Goal: Find contact information

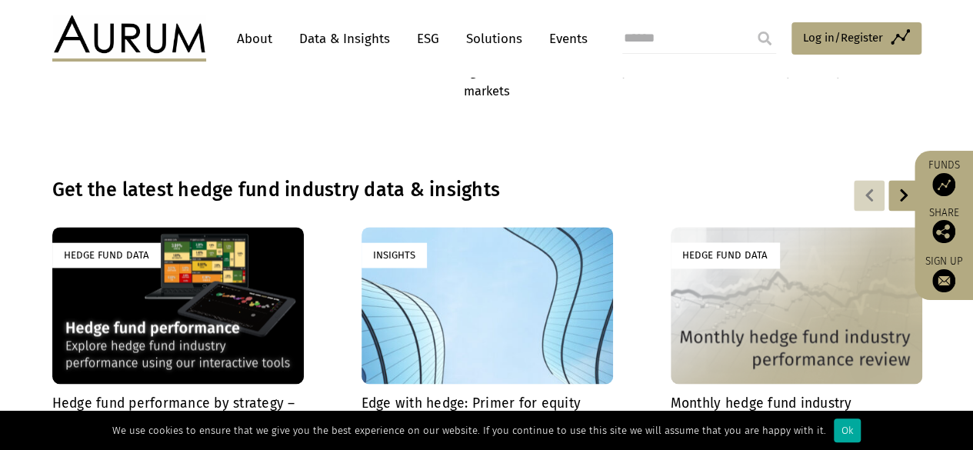
scroll to position [908, 0]
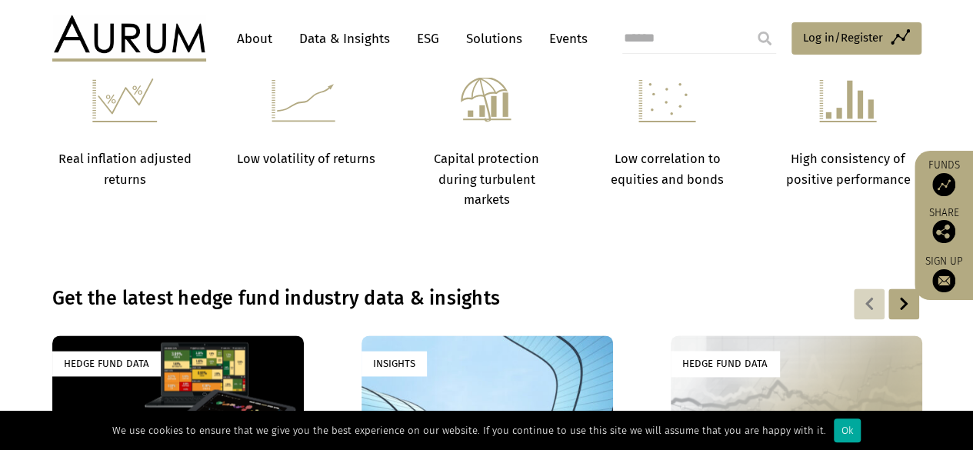
click at [252, 42] on link "About" at bounding box center [254, 39] width 51 height 28
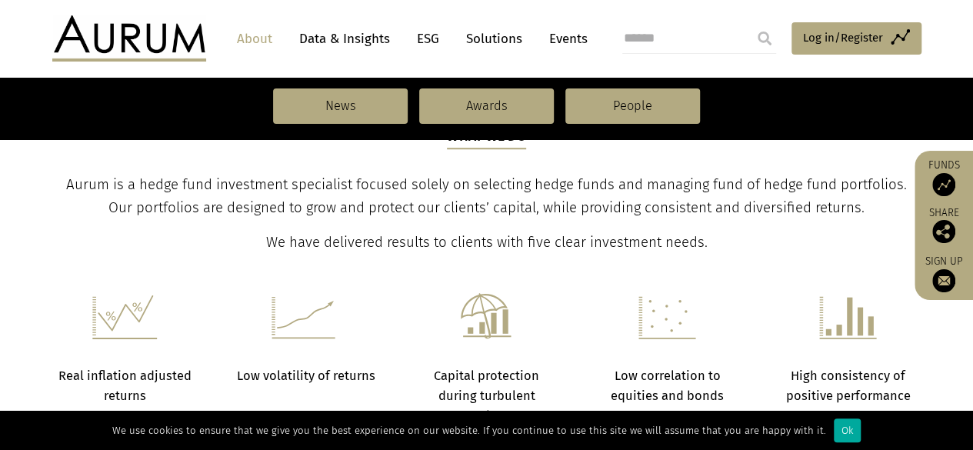
scroll to position [539, 0]
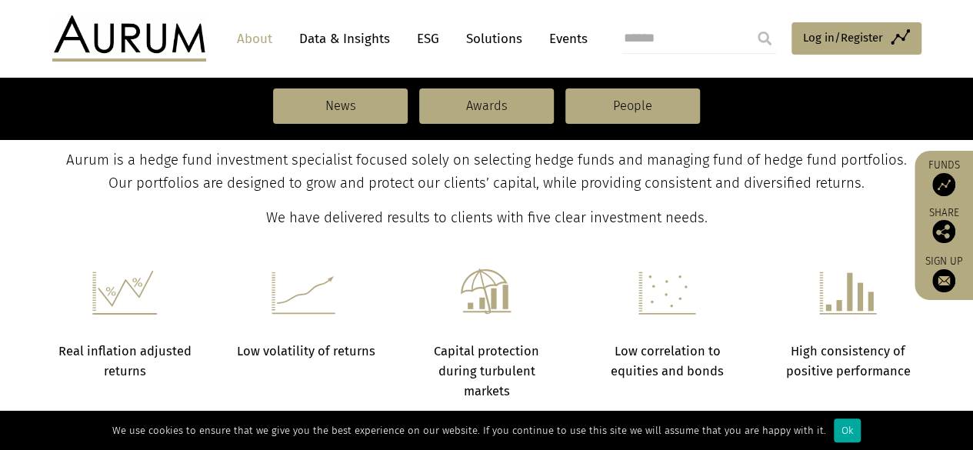
click at [95, 188] on p "Aurum is a hedge fund investment specialist focused solely on selecting hedge f…" at bounding box center [487, 172] width 866 height 46
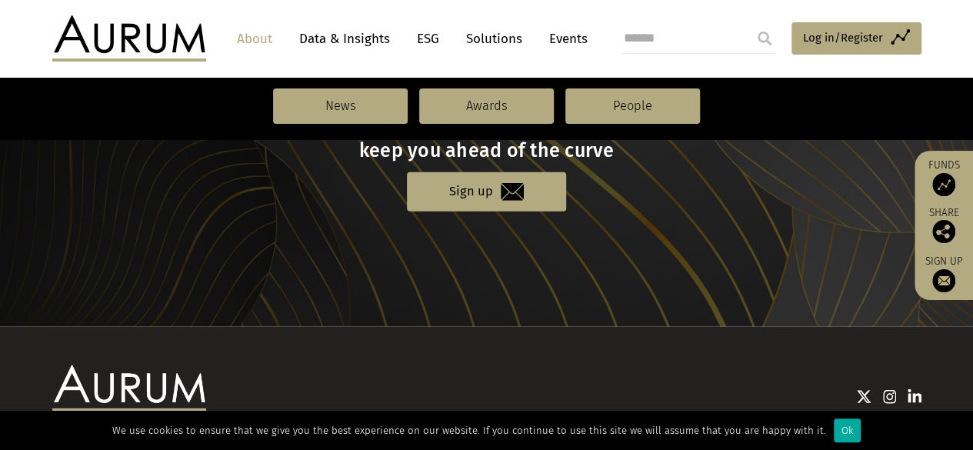
scroll to position [1854, 0]
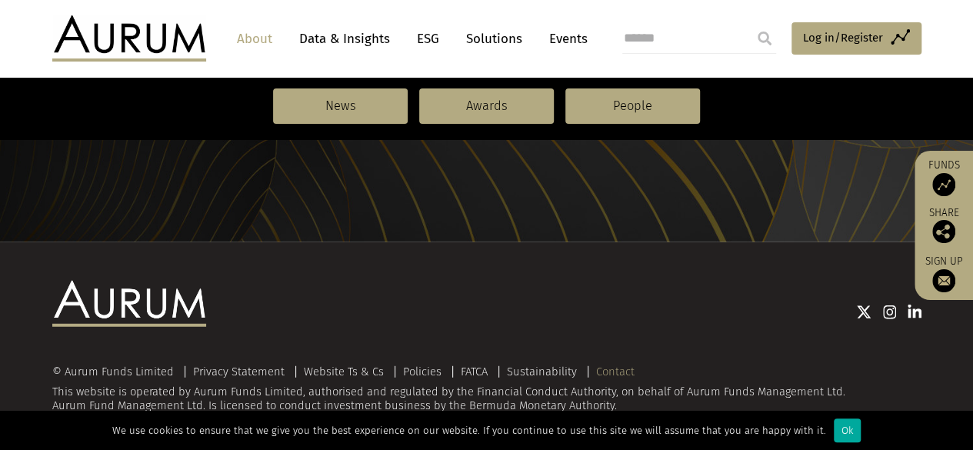
click at [615, 365] on link "Contact" at bounding box center [615, 372] width 38 height 14
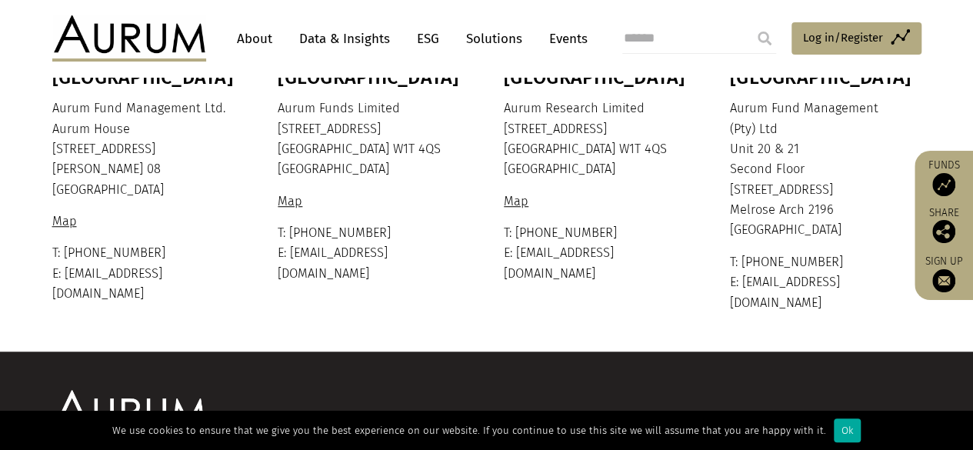
scroll to position [385, 0]
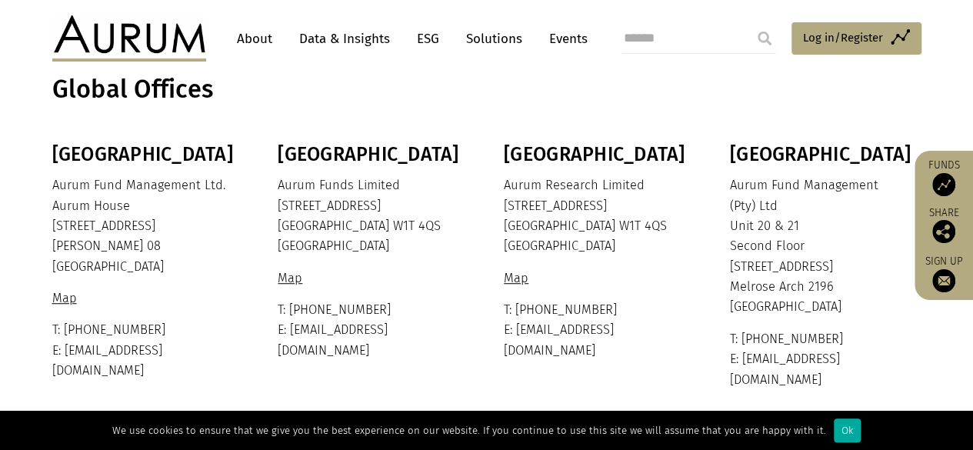
click at [352, 211] on p "Aurum Funds Limited [STREET_ADDRESS]" at bounding box center [372, 216] width 188 height 82
click at [565, 212] on p "Aurum Research Limited [STREET_ADDRESS]" at bounding box center [598, 216] width 188 height 82
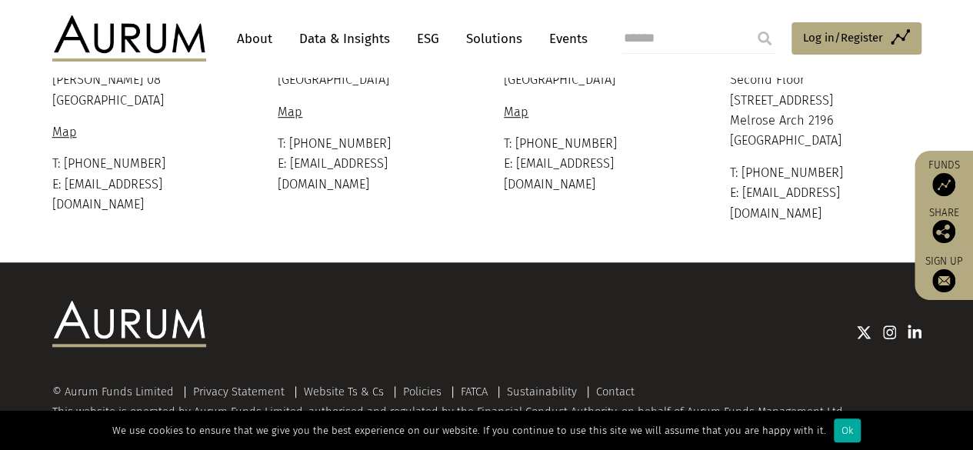
scroll to position [0, 0]
